Goal: Obtain resource: Download file/media

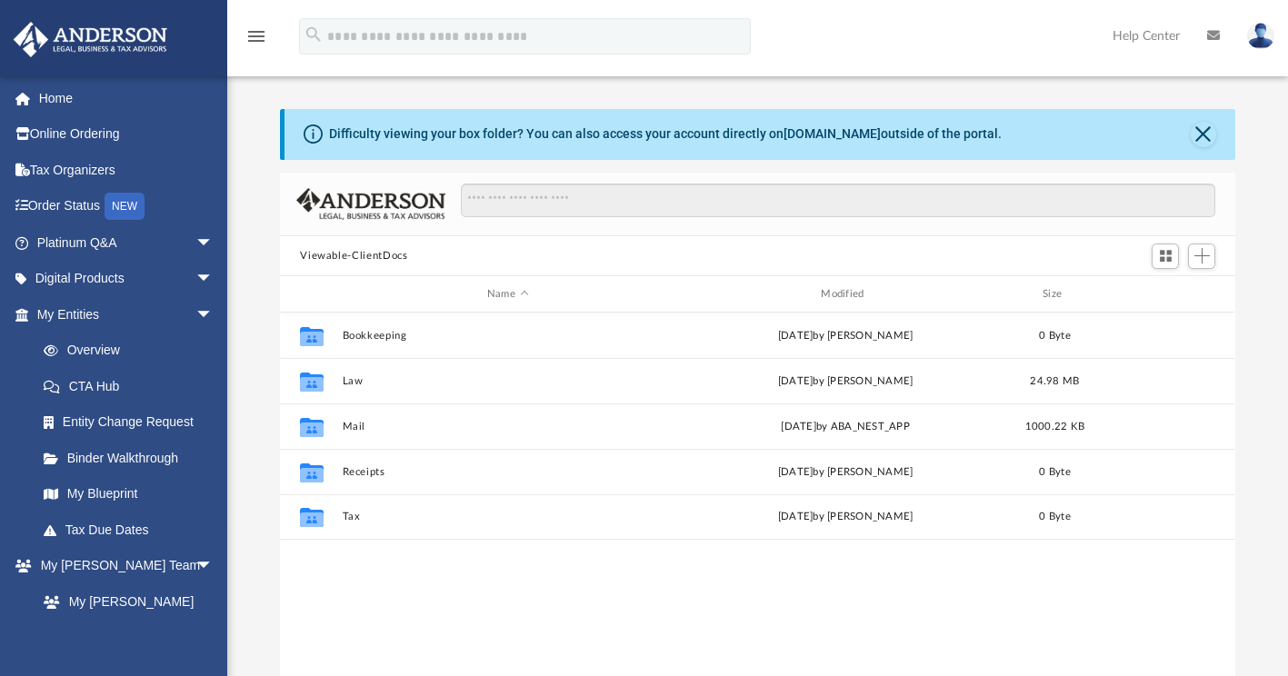
scroll to position [399, 941]
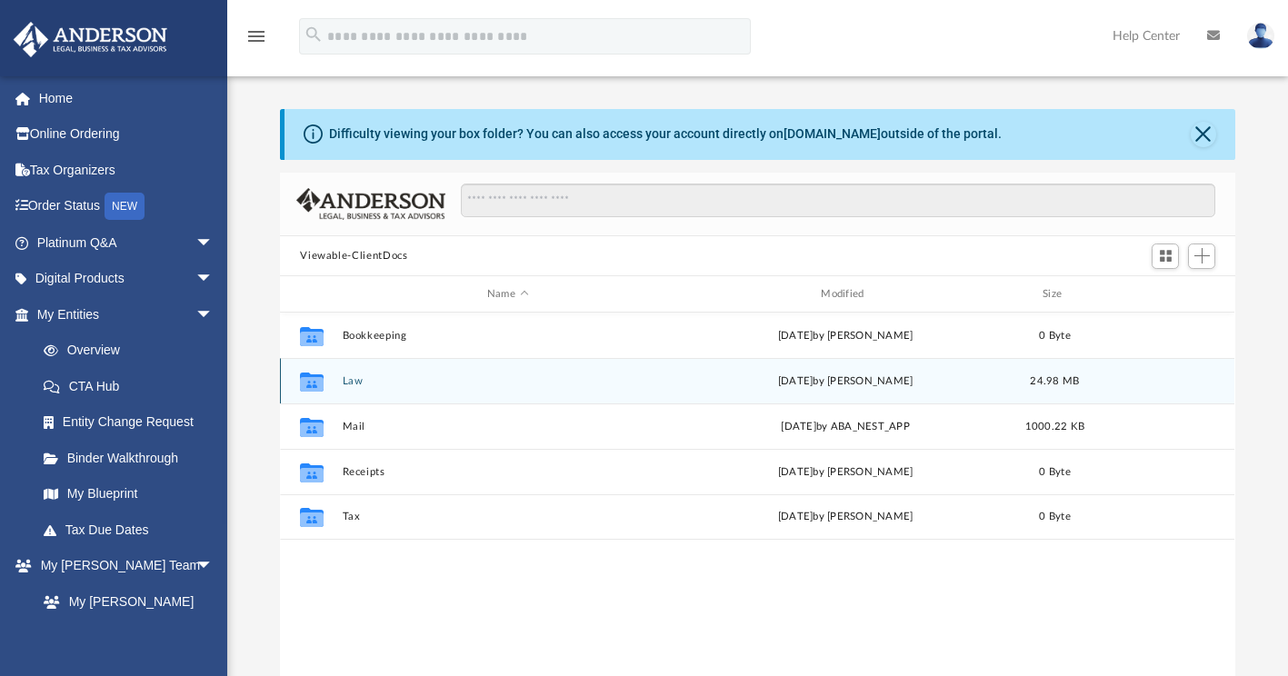
click at [502, 390] on div "Collaborated Folder Law [DATE] by [PERSON_NAME] 24.98 MB" at bounding box center [757, 380] width 954 height 45
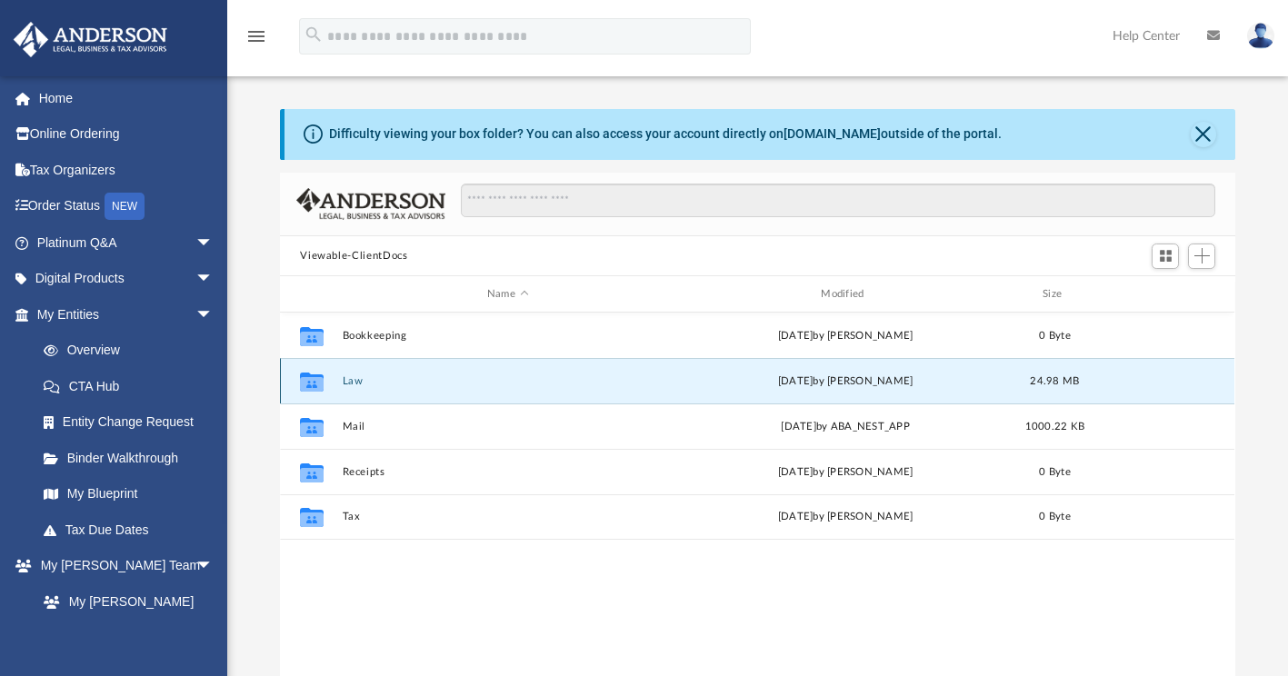
click at [502, 390] on div "Collaborated Folder Law [DATE] by [PERSON_NAME] 24.98 MB" at bounding box center [757, 380] width 954 height 45
click at [360, 384] on button "Law" at bounding box center [508, 381] width 330 height 12
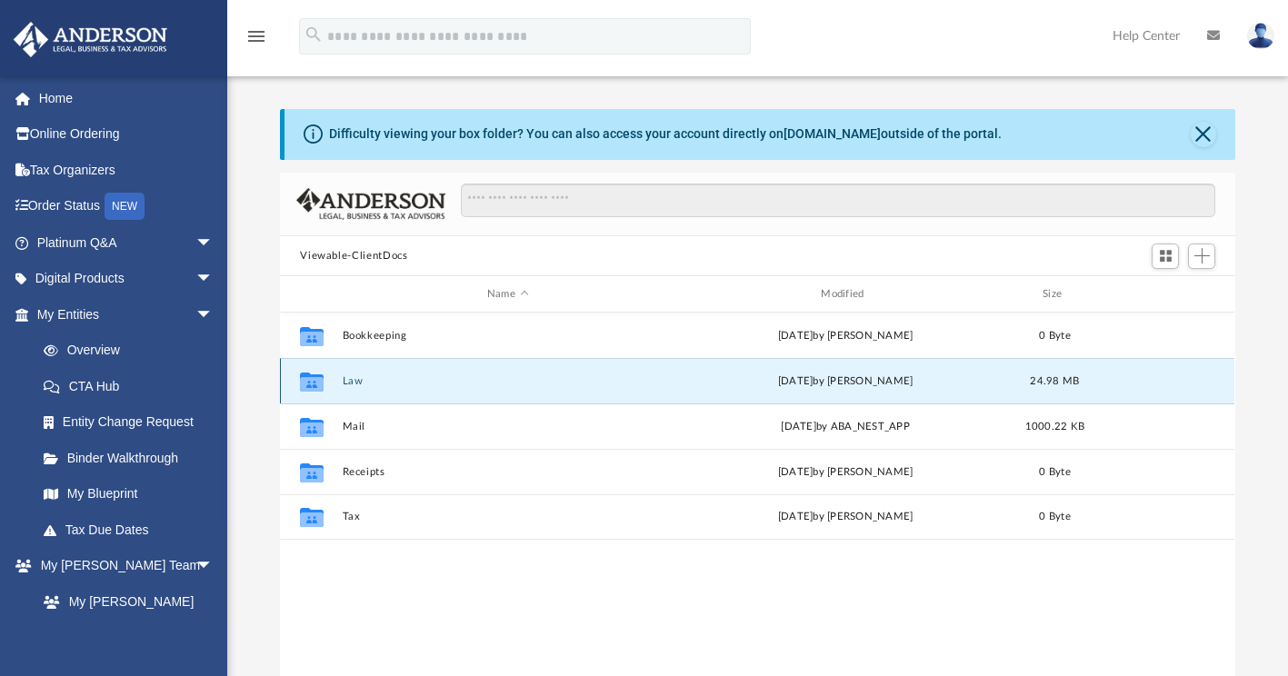
click at [360, 384] on button "Law" at bounding box center [508, 381] width 330 height 12
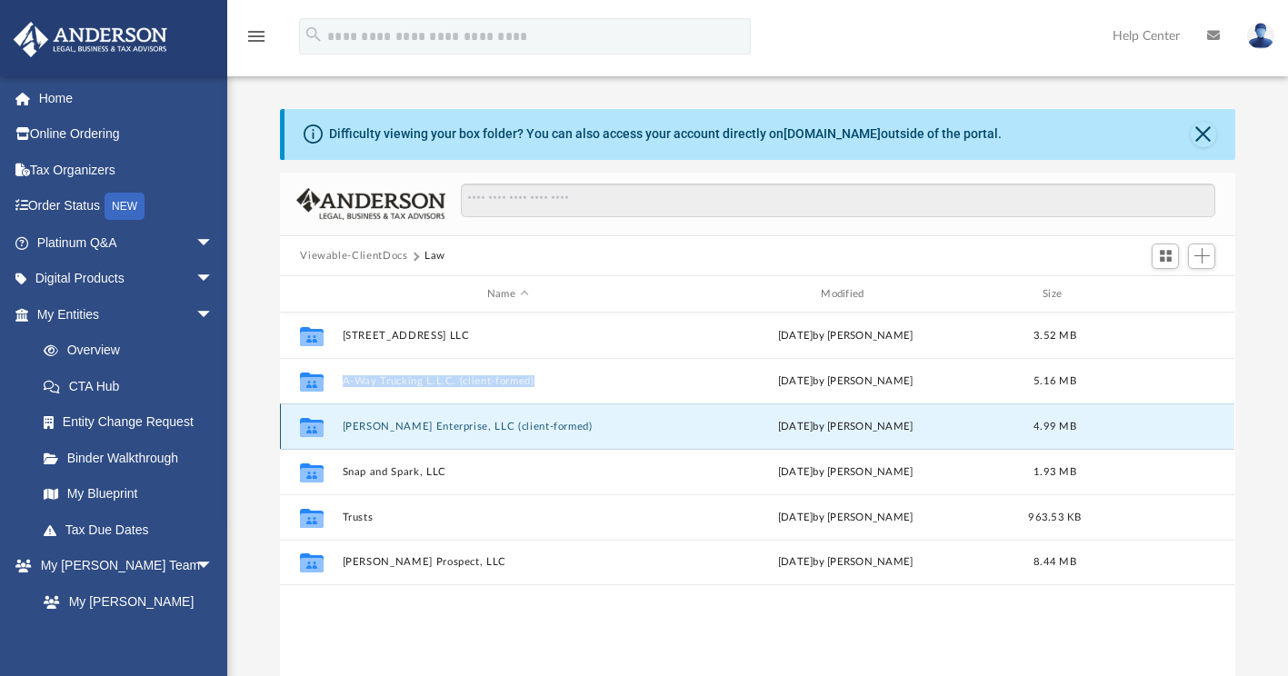
click at [410, 425] on button "[PERSON_NAME] Enterprise, LLC (client-formed)" at bounding box center [508, 427] width 330 height 12
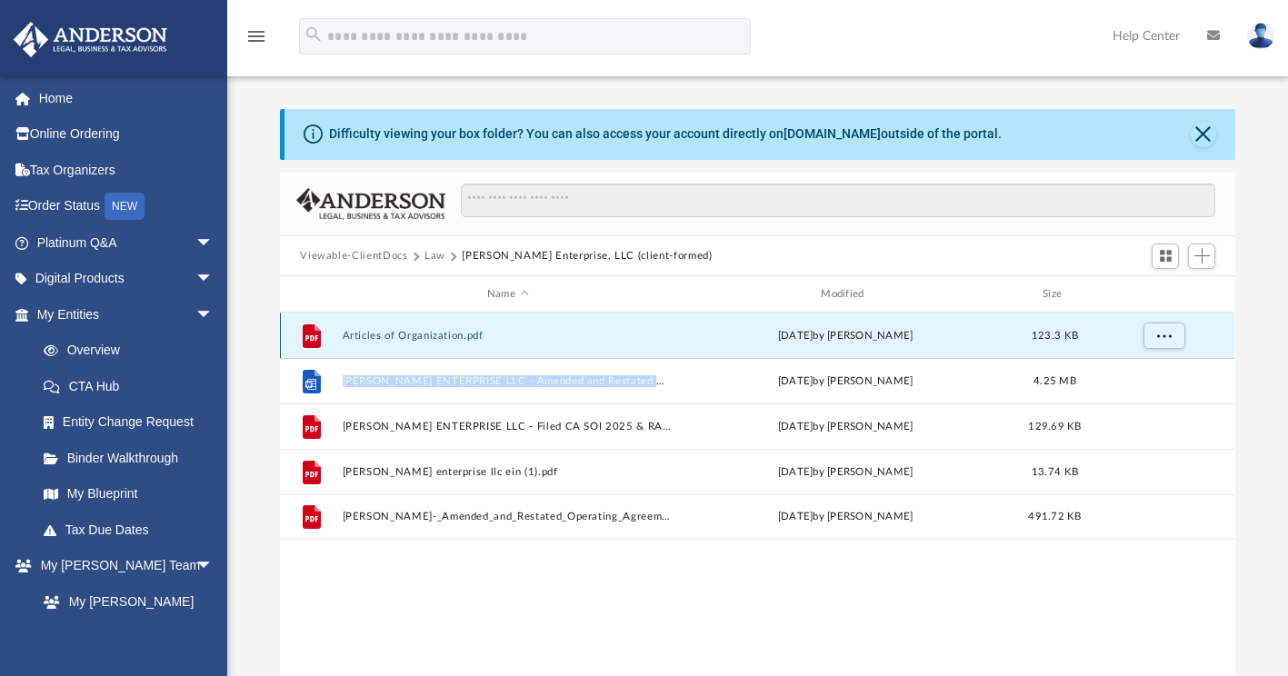
click at [541, 332] on button "Articles of Organization.pdf" at bounding box center [508, 336] width 330 height 12
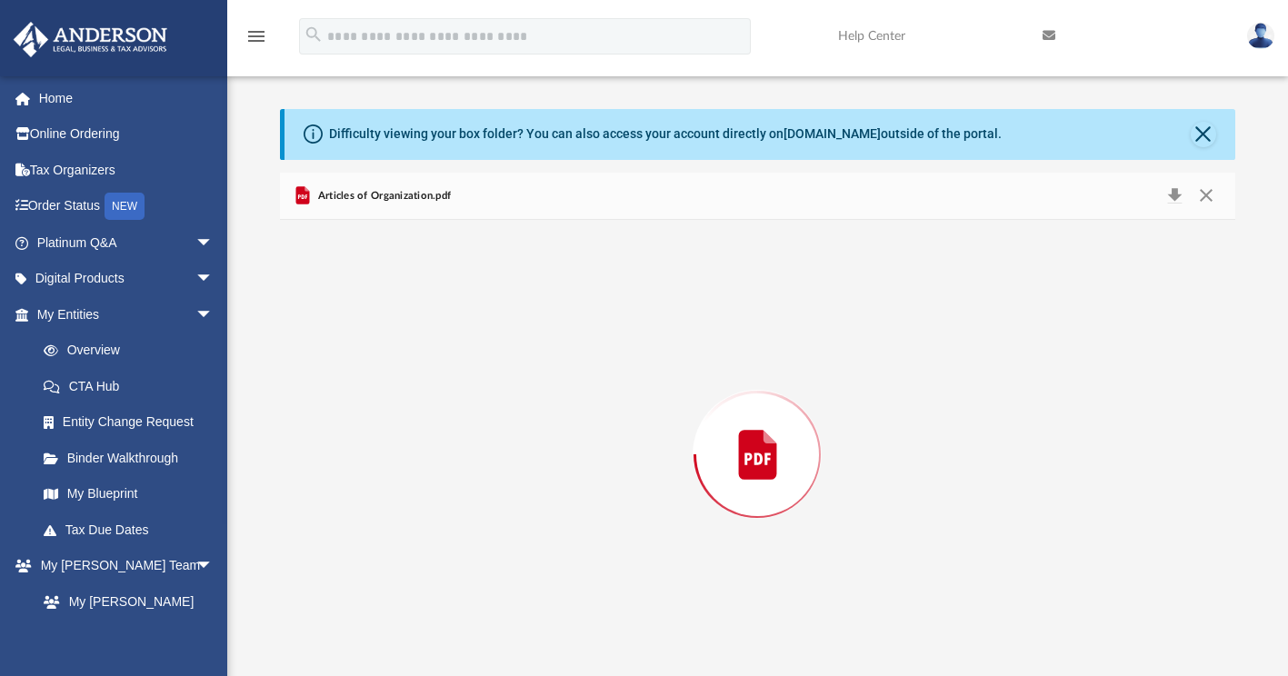
scroll to position [13, 0]
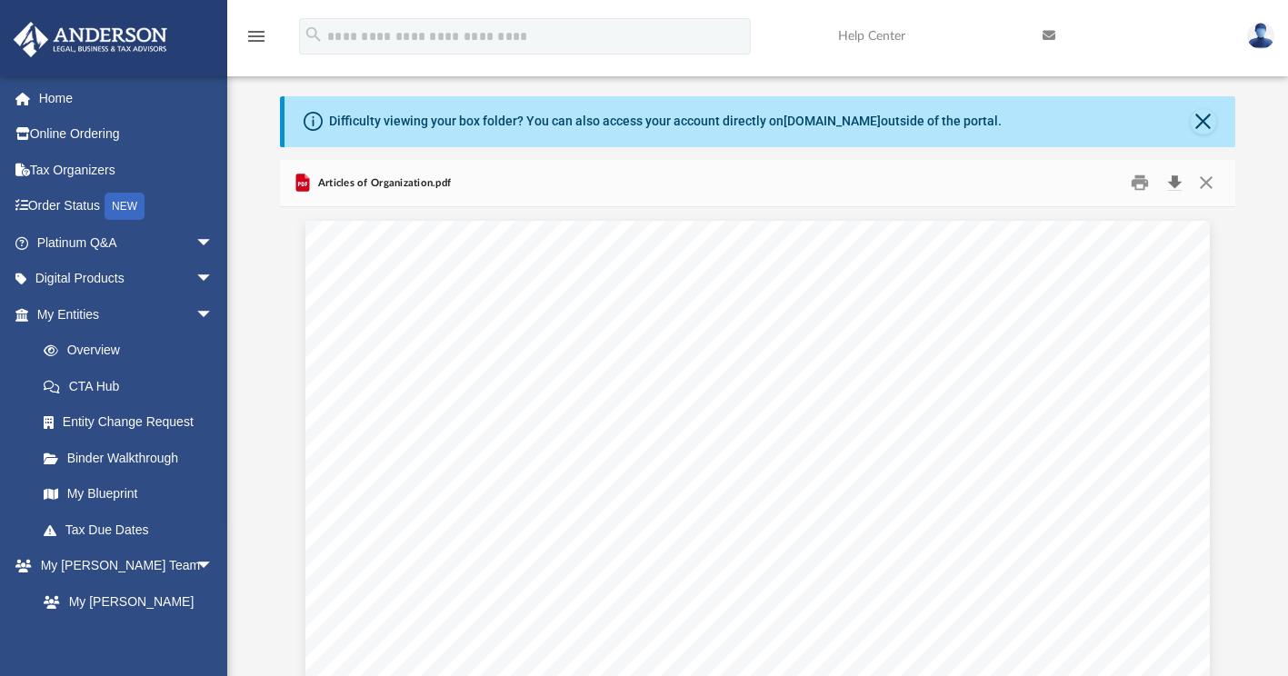
click at [1176, 188] on button "Download" at bounding box center [1174, 183] width 33 height 28
click at [1210, 182] on button "Close" at bounding box center [1206, 183] width 33 height 28
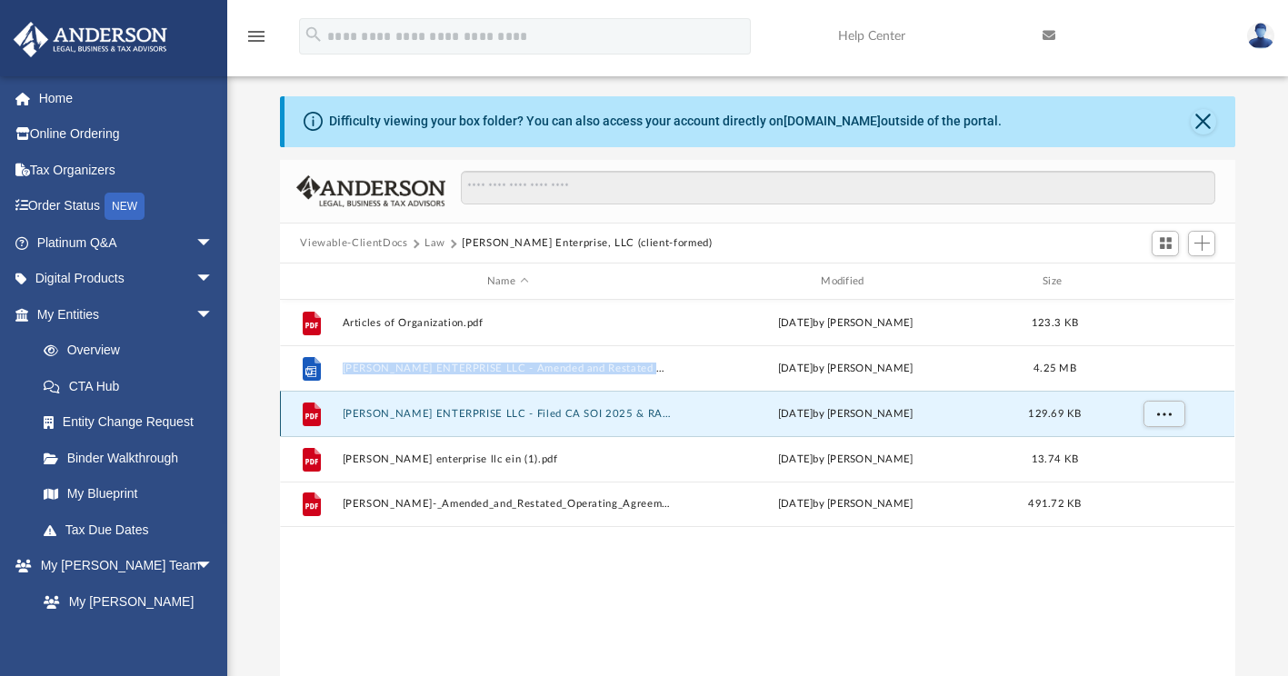
click at [536, 418] on button "[PERSON_NAME] ENTERPRISE LLC - Filed CA SOI 2025 & RA Change.pdf" at bounding box center [508, 414] width 330 height 12
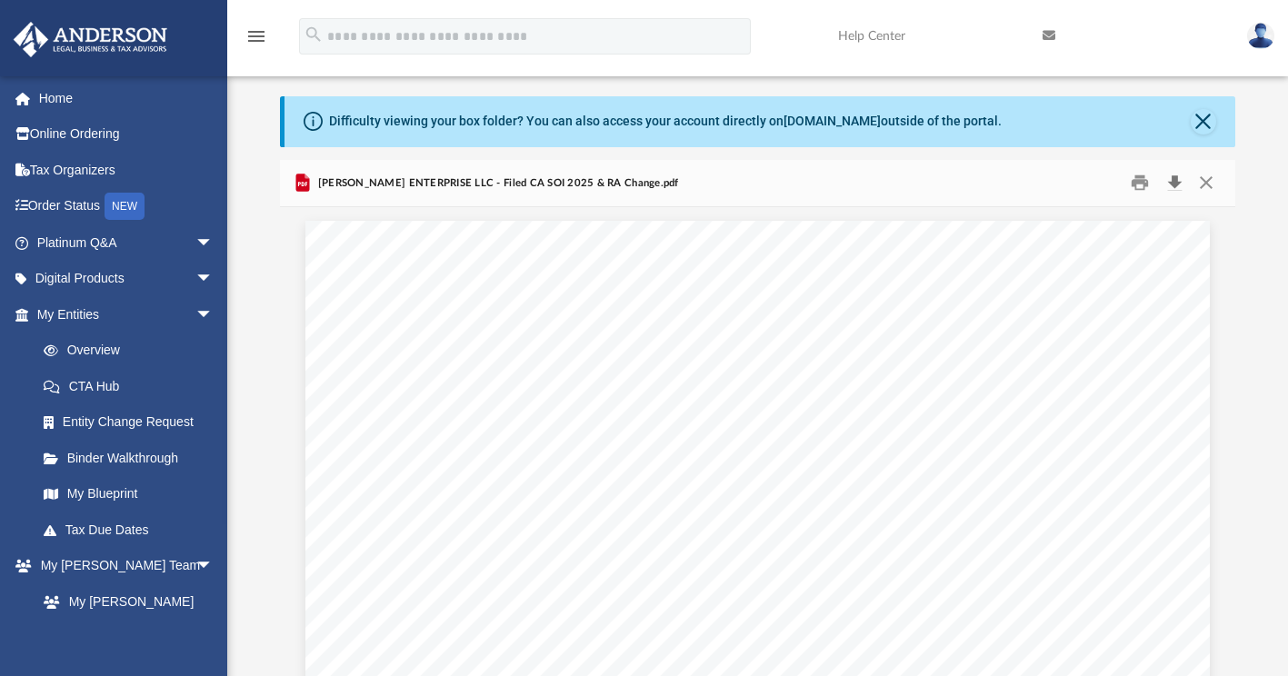
click at [1173, 181] on button "Download" at bounding box center [1174, 183] width 33 height 28
click at [1212, 190] on button "Close" at bounding box center [1206, 183] width 33 height 28
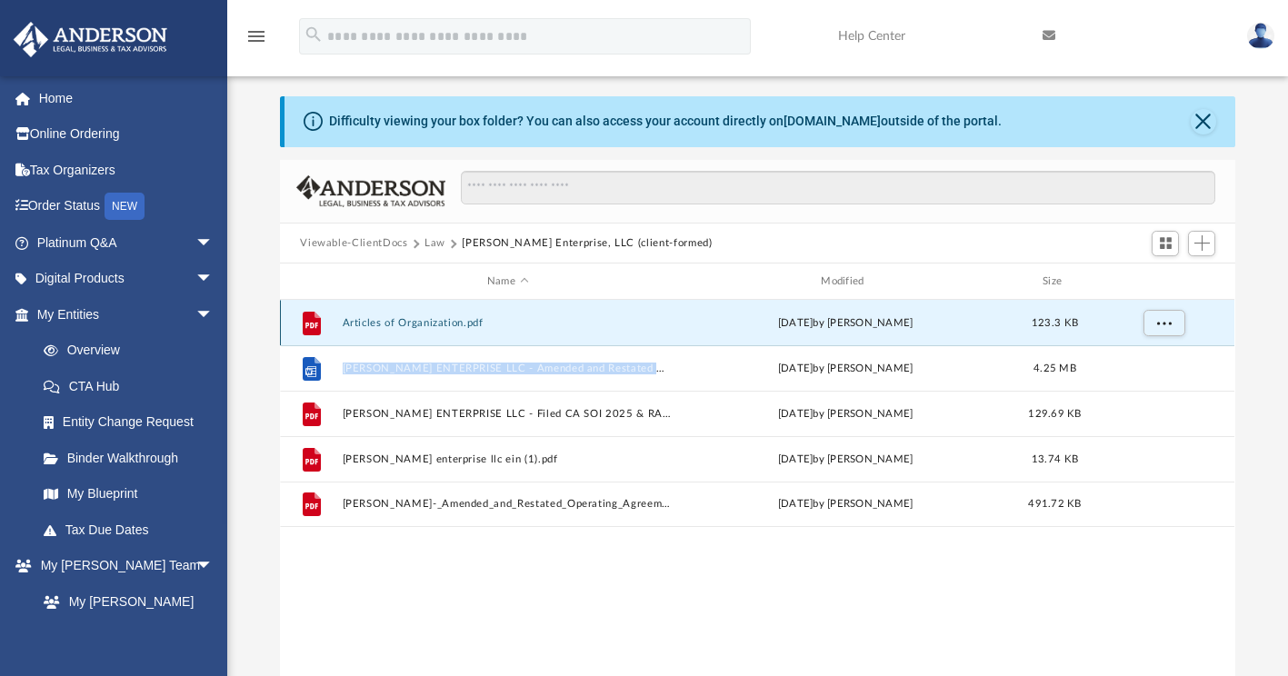
click at [468, 326] on button "Articles of Organization.pdf" at bounding box center [508, 323] width 330 height 12
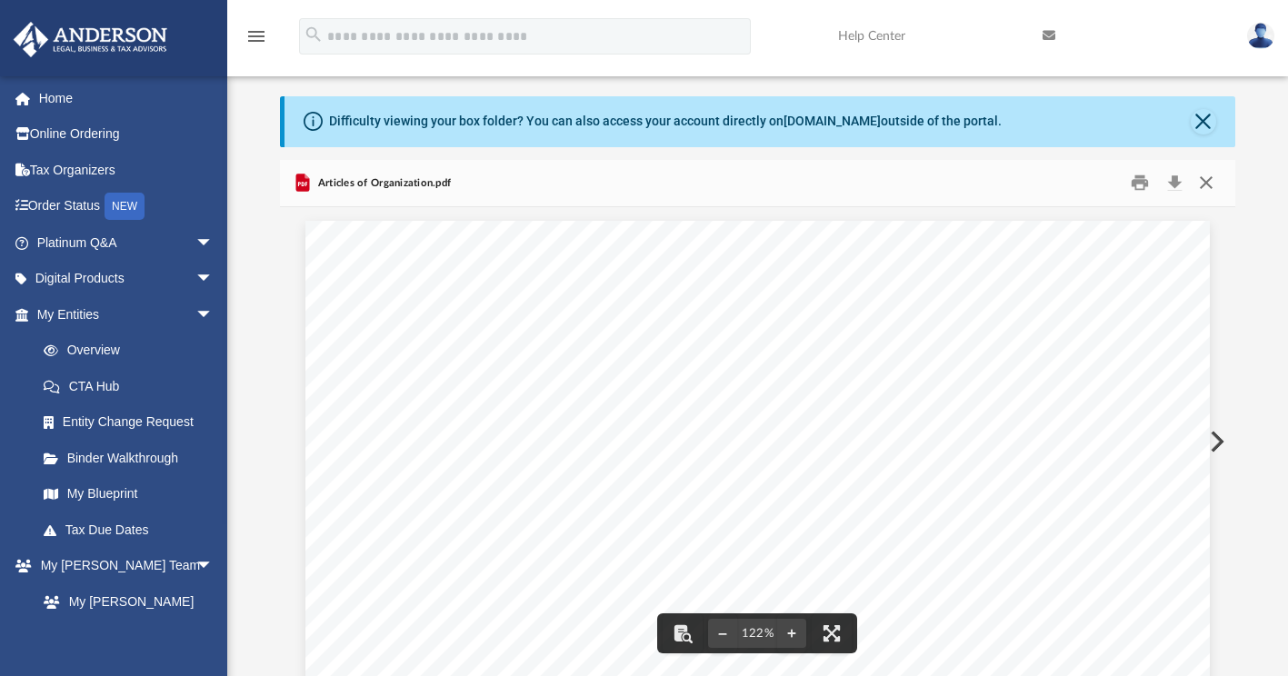
click at [1212, 176] on button "Close" at bounding box center [1206, 183] width 33 height 28
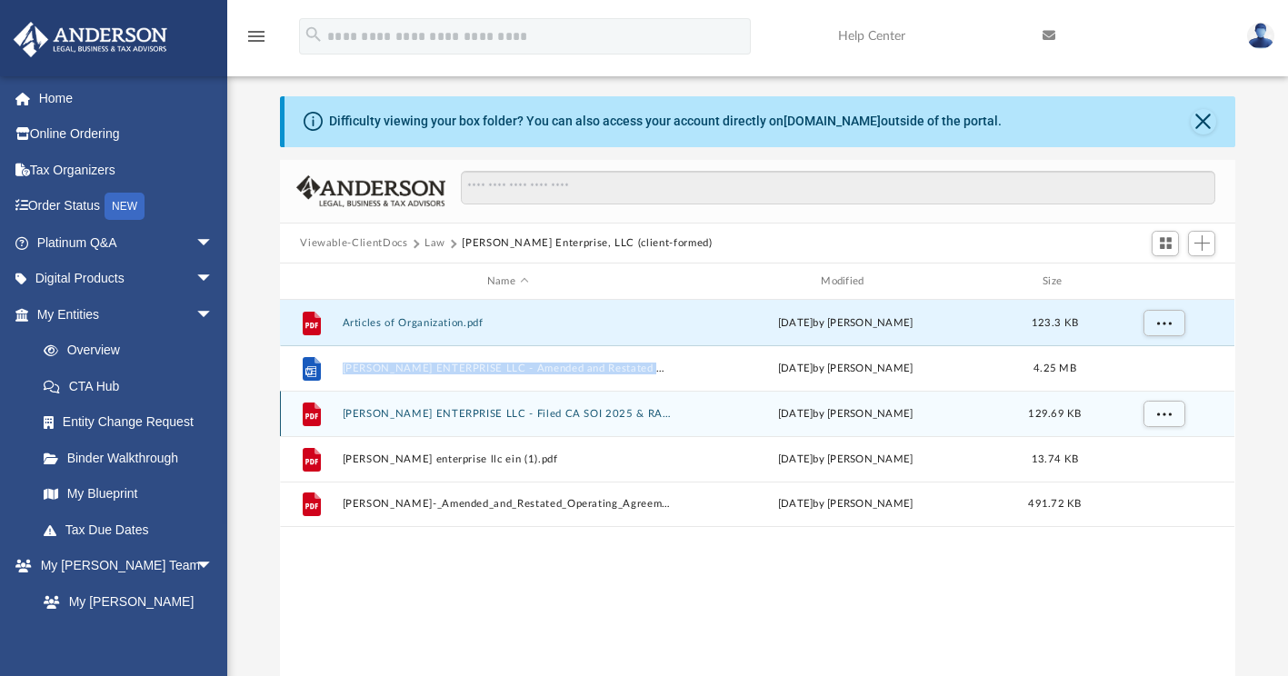
click at [619, 410] on button "[PERSON_NAME] ENTERPRISE LLC - Filed CA SOI 2025 & RA Change.pdf" at bounding box center [508, 414] width 330 height 12
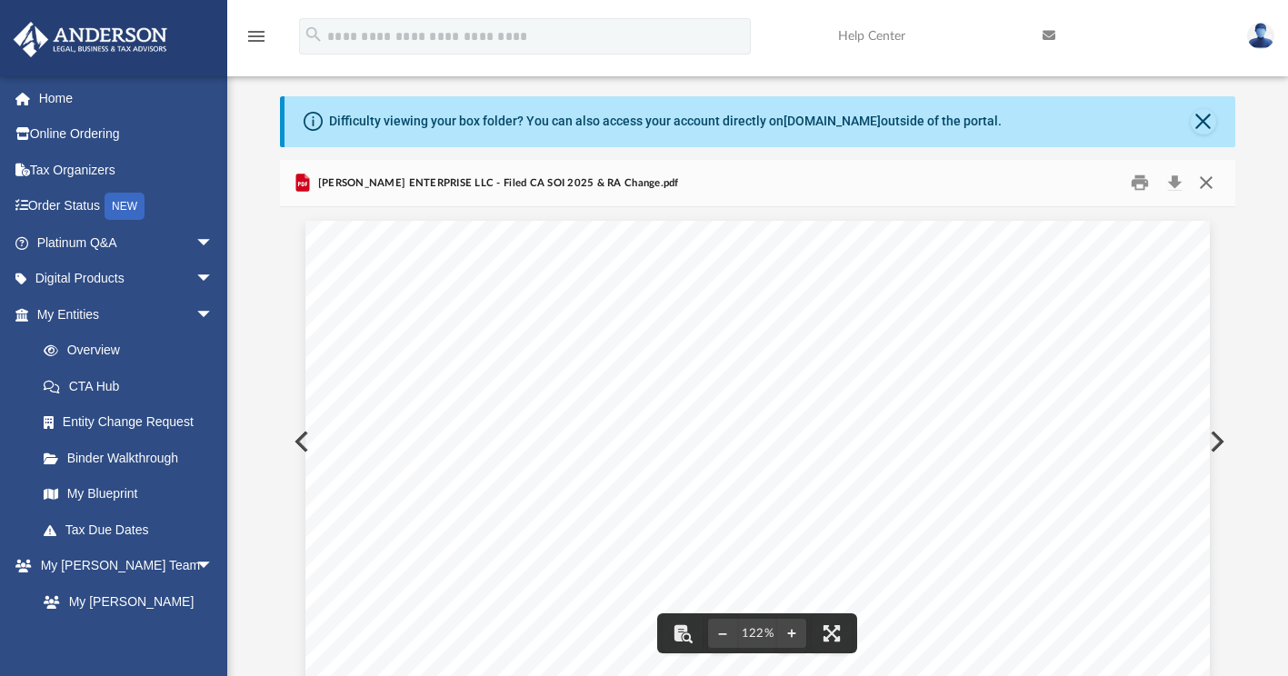
click at [1204, 184] on button "Close" at bounding box center [1206, 183] width 33 height 28
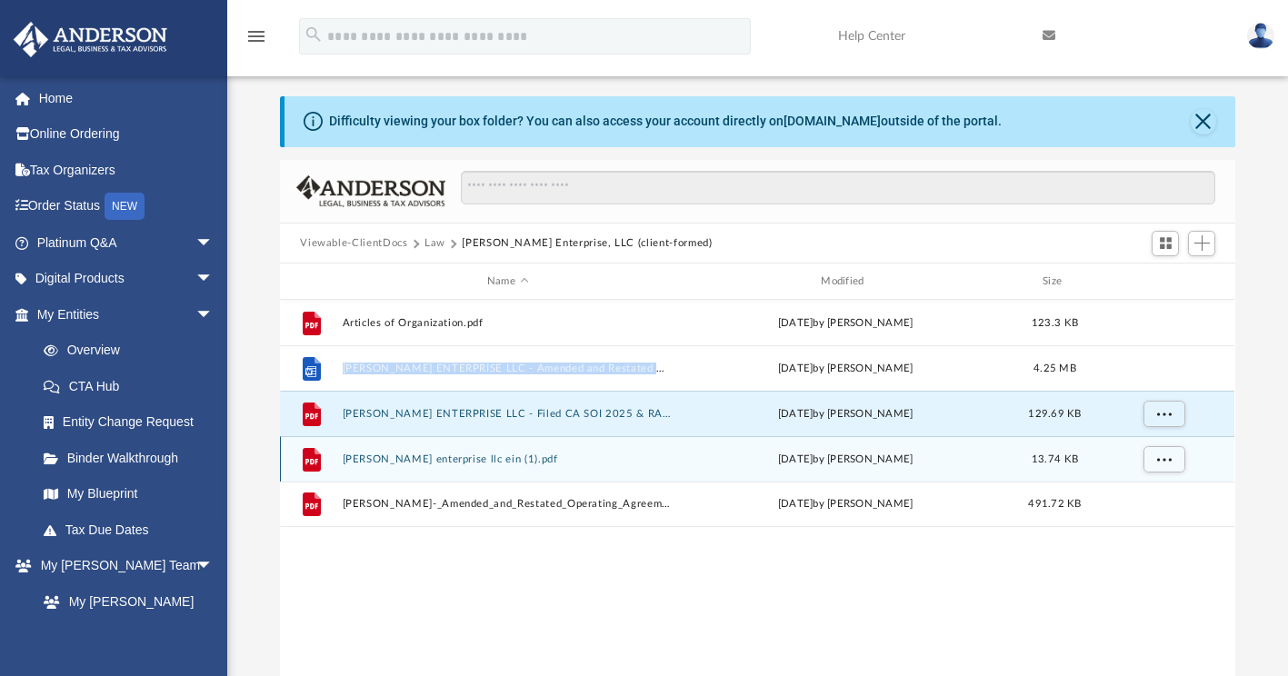
click at [525, 458] on button "[PERSON_NAME] enterprise llc ein (1).pdf" at bounding box center [508, 459] width 330 height 12
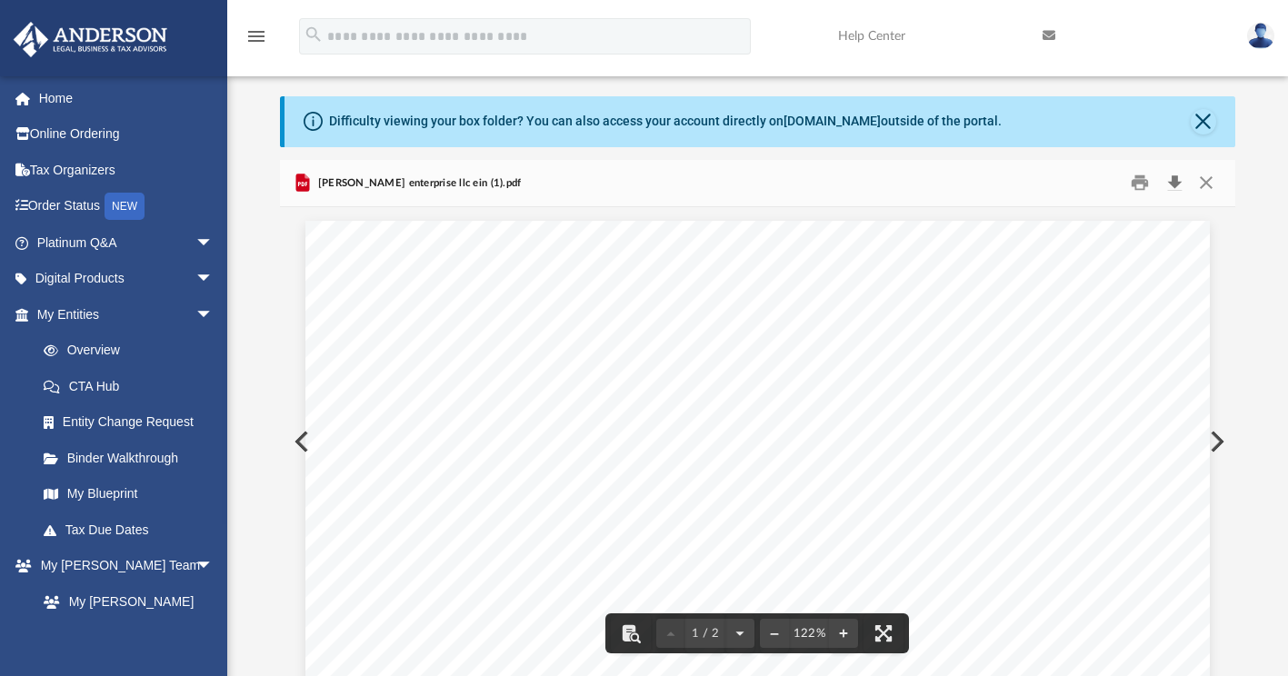
click at [1173, 190] on button "Download" at bounding box center [1174, 183] width 33 height 28
click at [1211, 184] on button "Close" at bounding box center [1206, 183] width 33 height 28
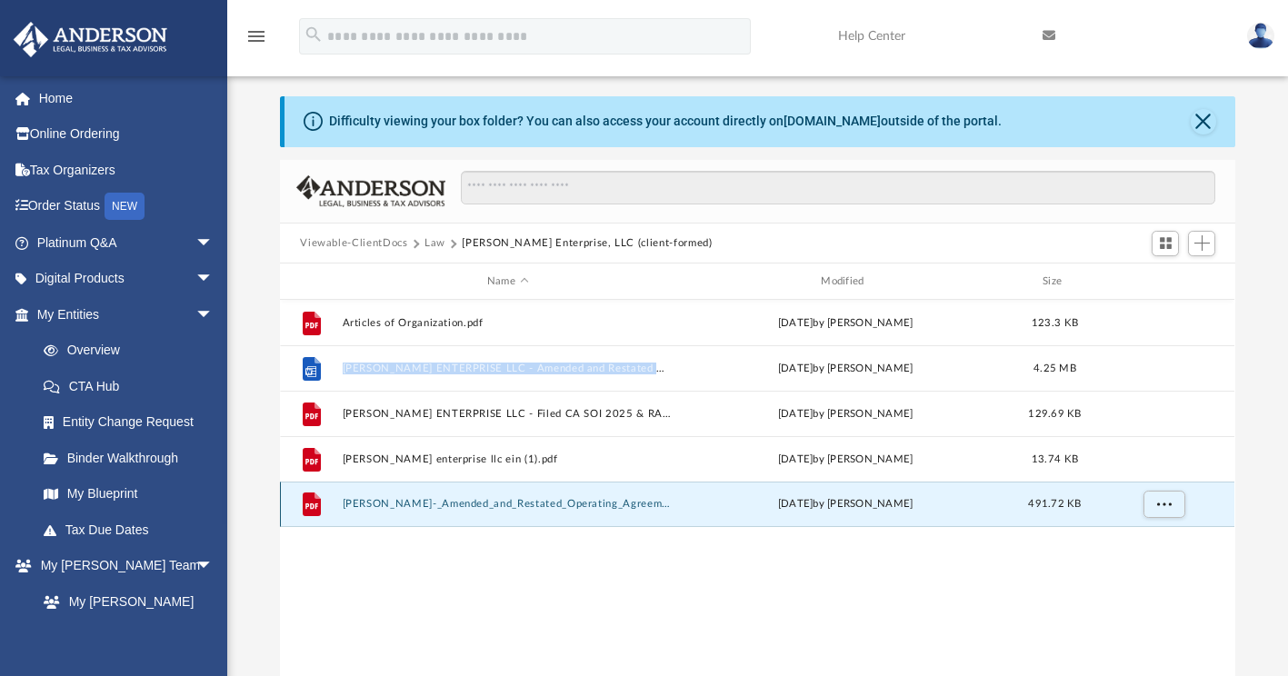
click at [528, 501] on button "[PERSON_NAME]-_Amended_and_Restated_Operating_Agreement.pdf.pdf" at bounding box center [508, 505] width 330 height 12
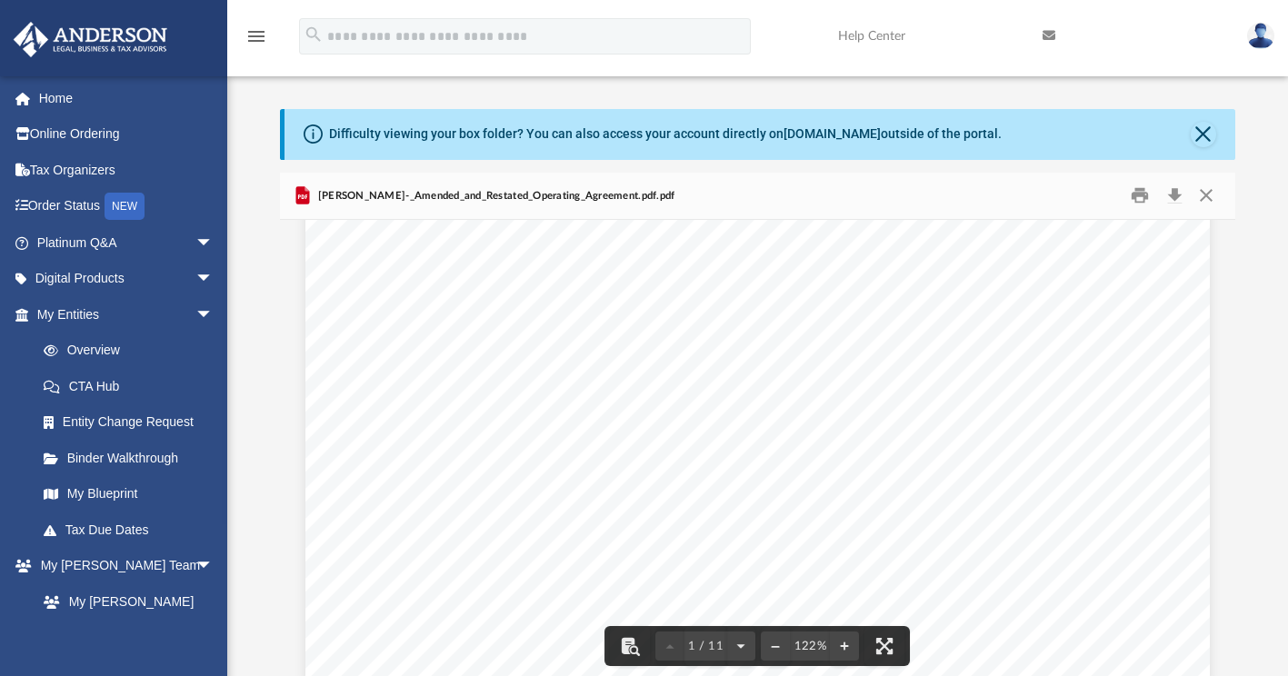
scroll to position [0, 0]
click at [1205, 192] on button "Close" at bounding box center [1206, 196] width 33 height 28
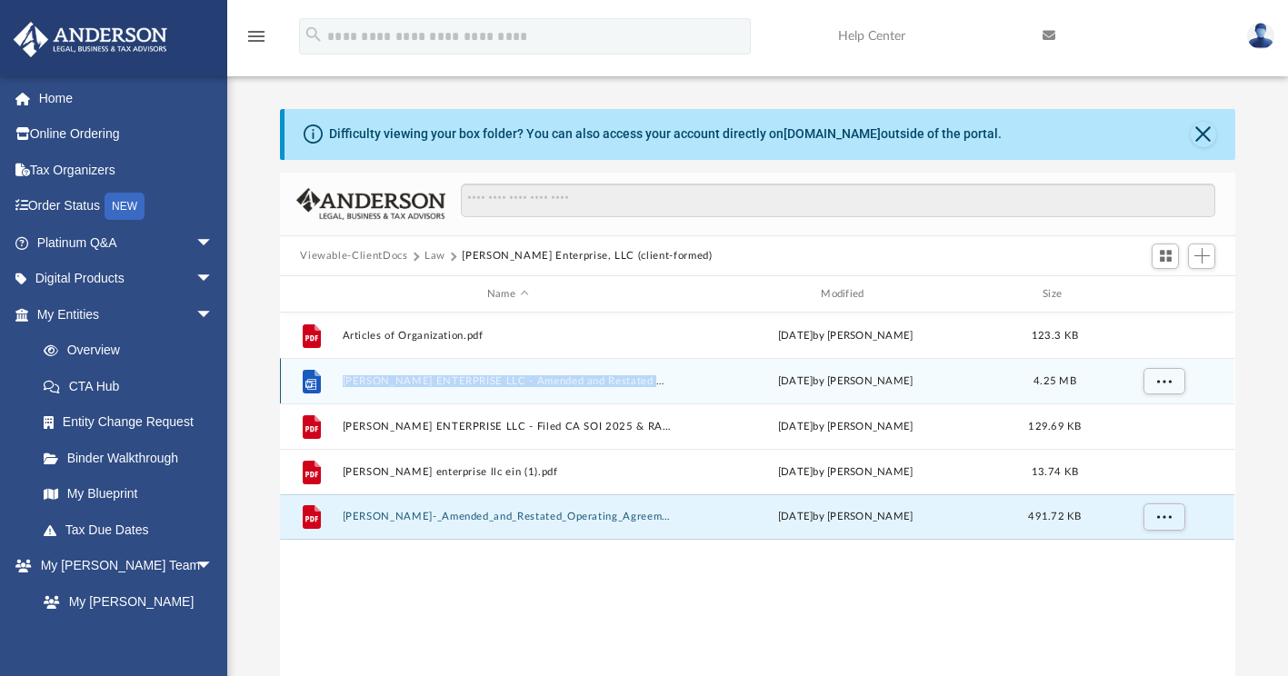
click at [624, 372] on div "File [PERSON_NAME] ENTERPRISE LLC - Amended and Restated Operating Agreement.do…" at bounding box center [757, 380] width 954 height 45
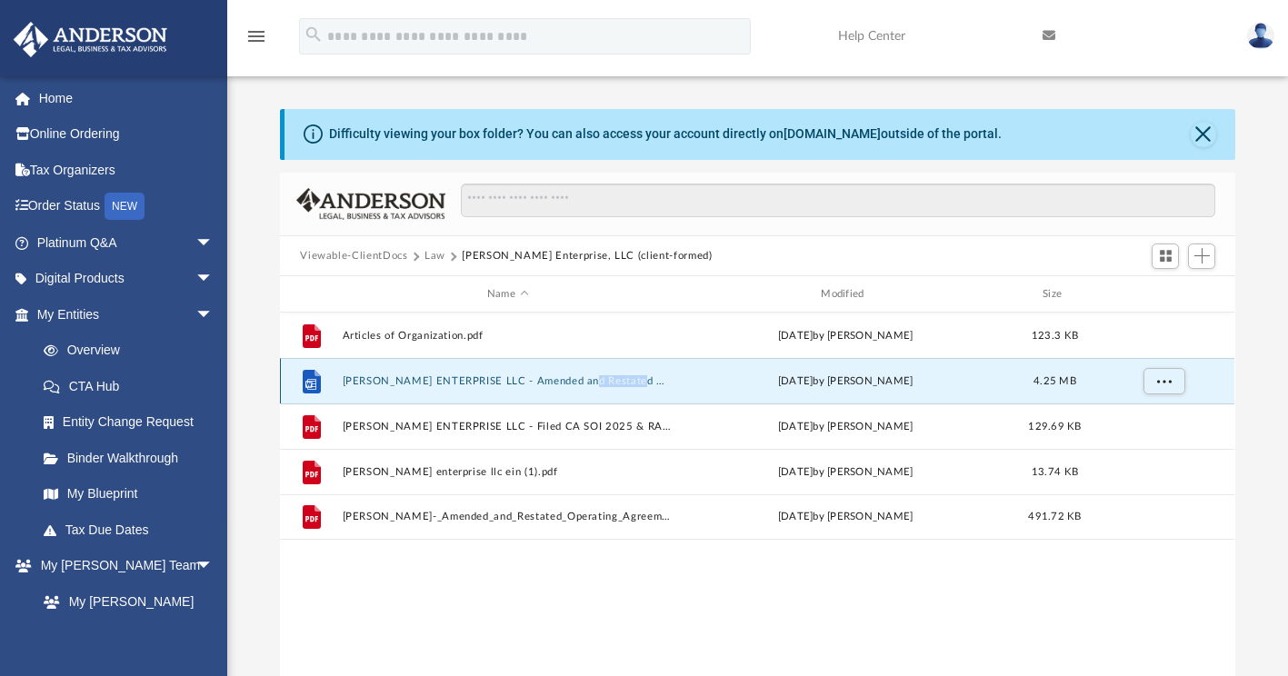
click at [624, 372] on div "File [PERSON_NAME] ENTERPRISE LLC - Amended and Restated Operating Agreement.do…" at bounding box center [757, 380] width 954 height 45
click at [1018, 123] on div "Difficulty viewing your box folder? You can also access your account directly o…" at bounding box center [759, 134] width 950 height 51
click at [429, 254] on button "Law" at bounding box center [434, 256] width 21 height 16
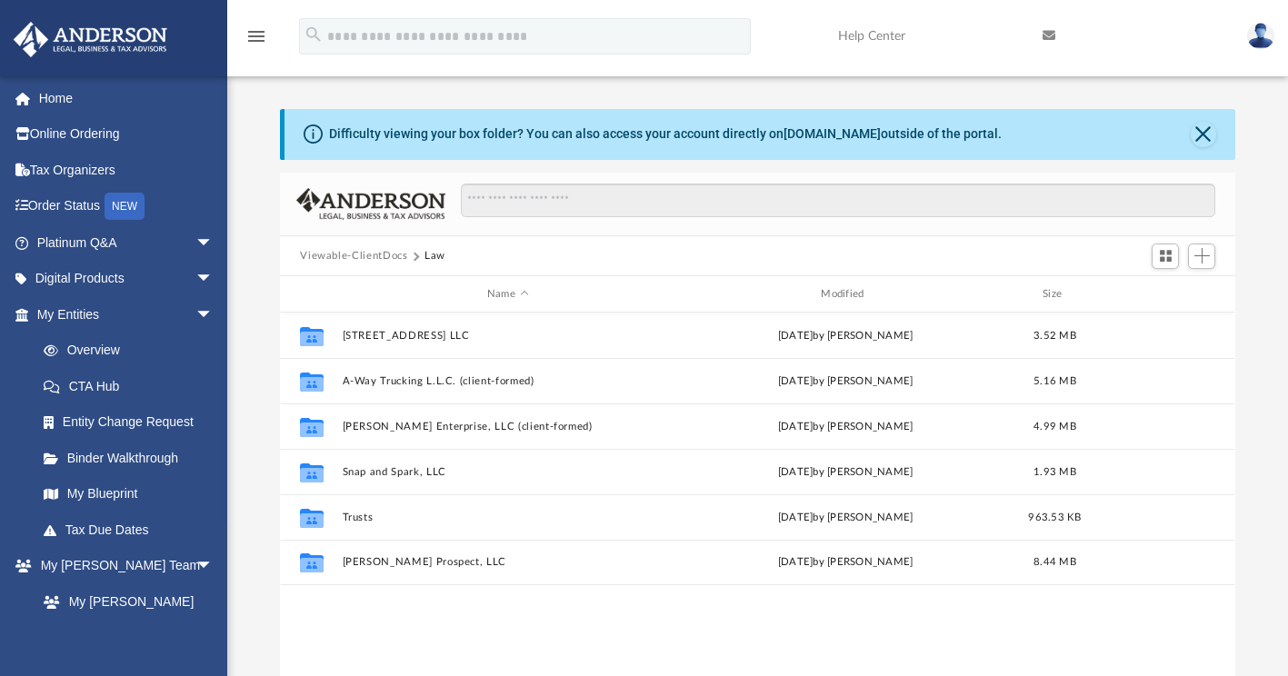
click at [338, 259] on button "Viewable-ClientDocs" at bounding box center [353, 256] width 107 height 16
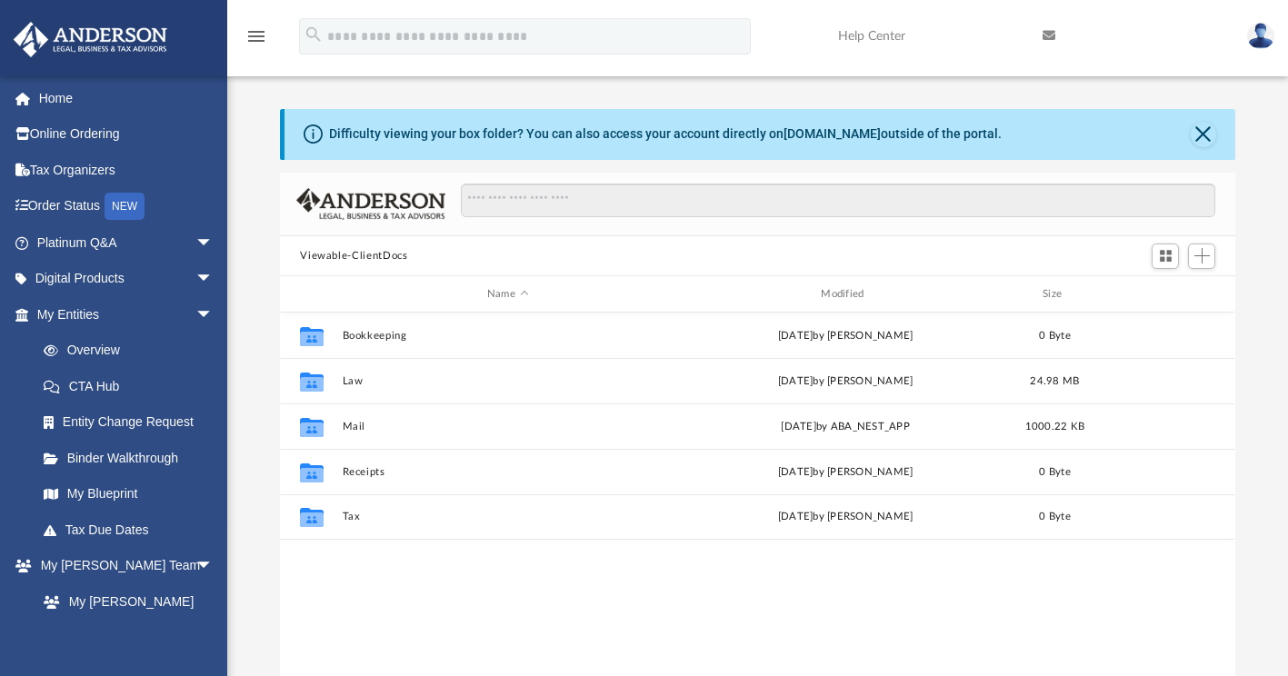
drag, startPoint x: 1243, startPoint y: 0, endPoint x: 1272, endPoint y: 228, distance: 229.9
click at [1272, 228] on div "Difficulty viewing your box folder? You can also access your account directly o…" at bounding box center [757, 399] width 1060 height 581
